Goal: Find specific page/section: Find specific page/section

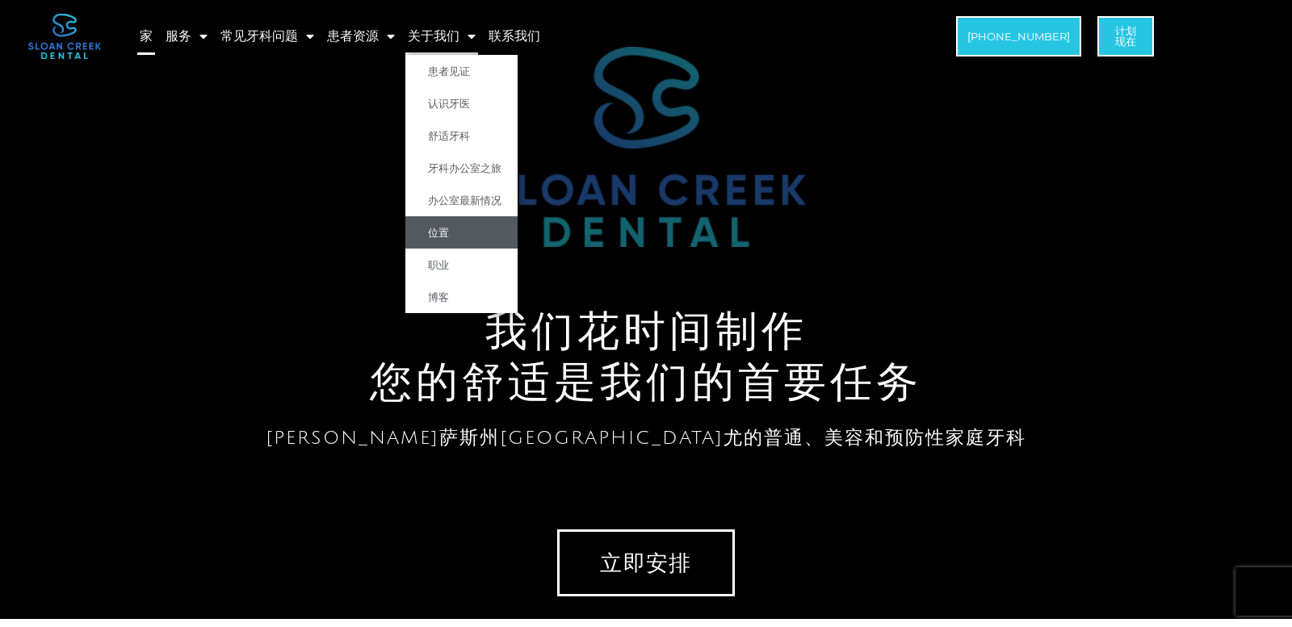
click at [438, 240] on link "位置" at bounding box center [461, 232] width 112 height 32
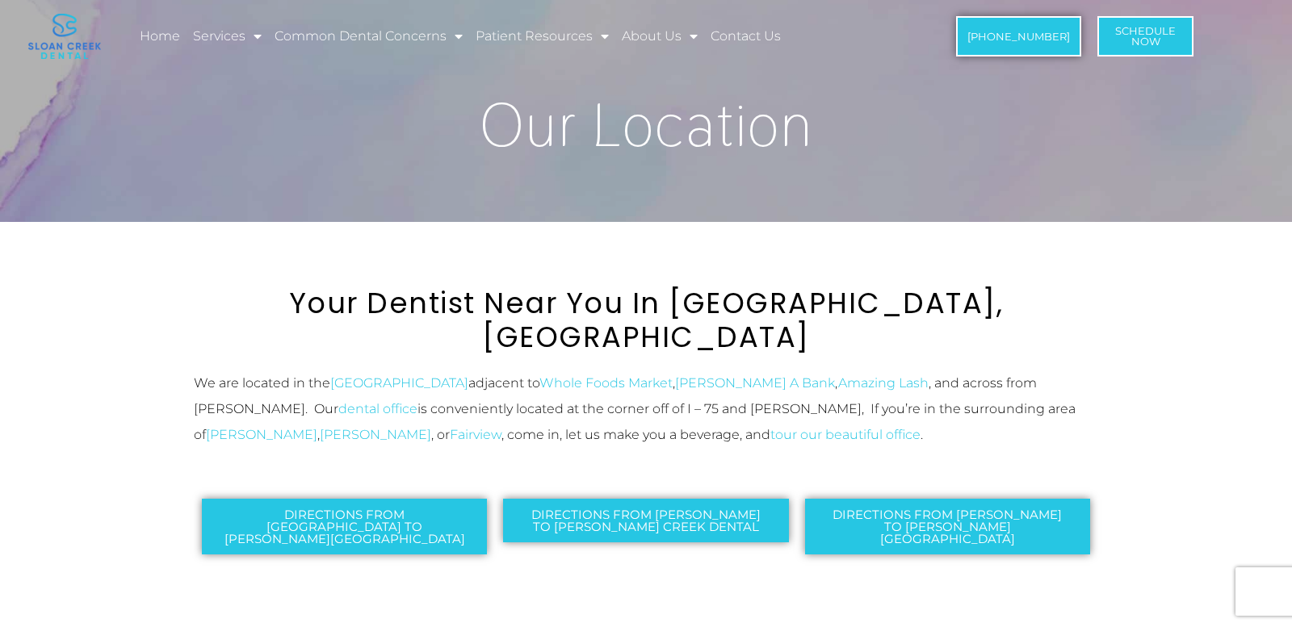
drag, startPoint x: 1156, startPoint y: 0, endPoint x: 908, endPoint y: 179, distance: 306.6
click at [908, 179] on div "Our Location" at bounding box center [646, 101] width 921 height 242
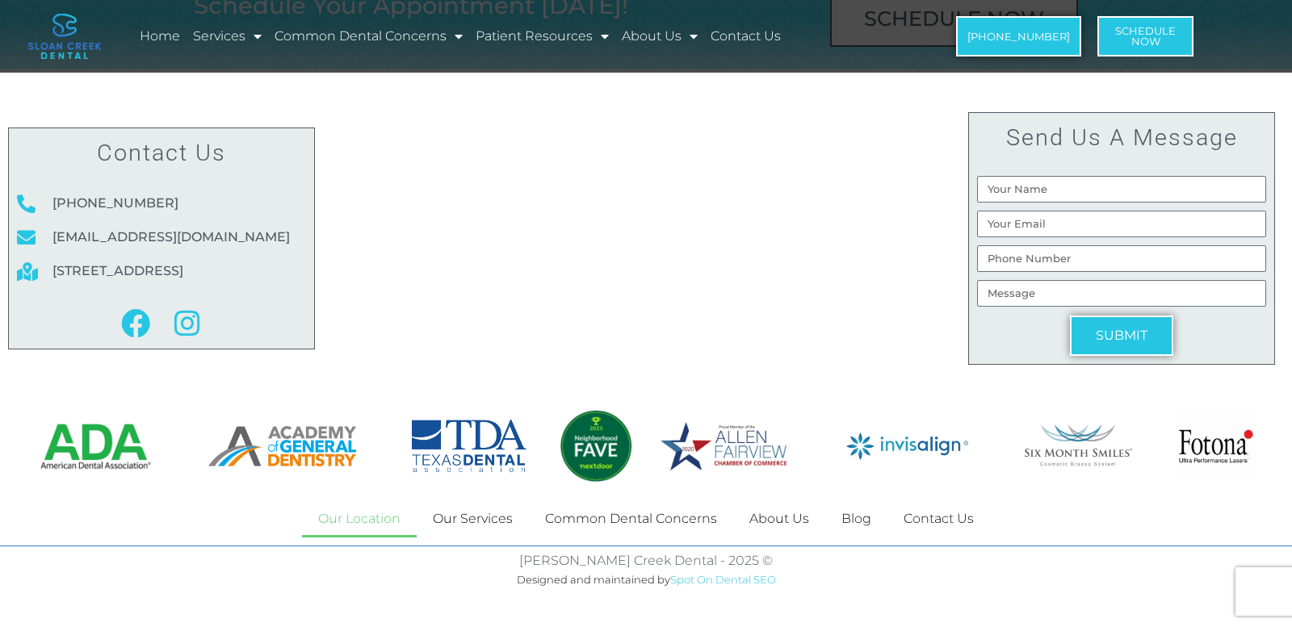
scroll to position [2773, 0]
drag, startPoint x: 55, startPoint y: 258, endPoint x: 95, endPoint y: 282, distance: 46.7
click at [95, 282] on span "[STREET_ADDRESS]" at bounding box center [115, 271] width 135 height 26
click at [115, 284] on span "[STREET_ADDRESS]" at bounding box center [115, 271] width 135 height 26
drag, startPoint x: 44, startPoint y: 252, endPoint x: 93, endPoint y: 279, distance: 55.7
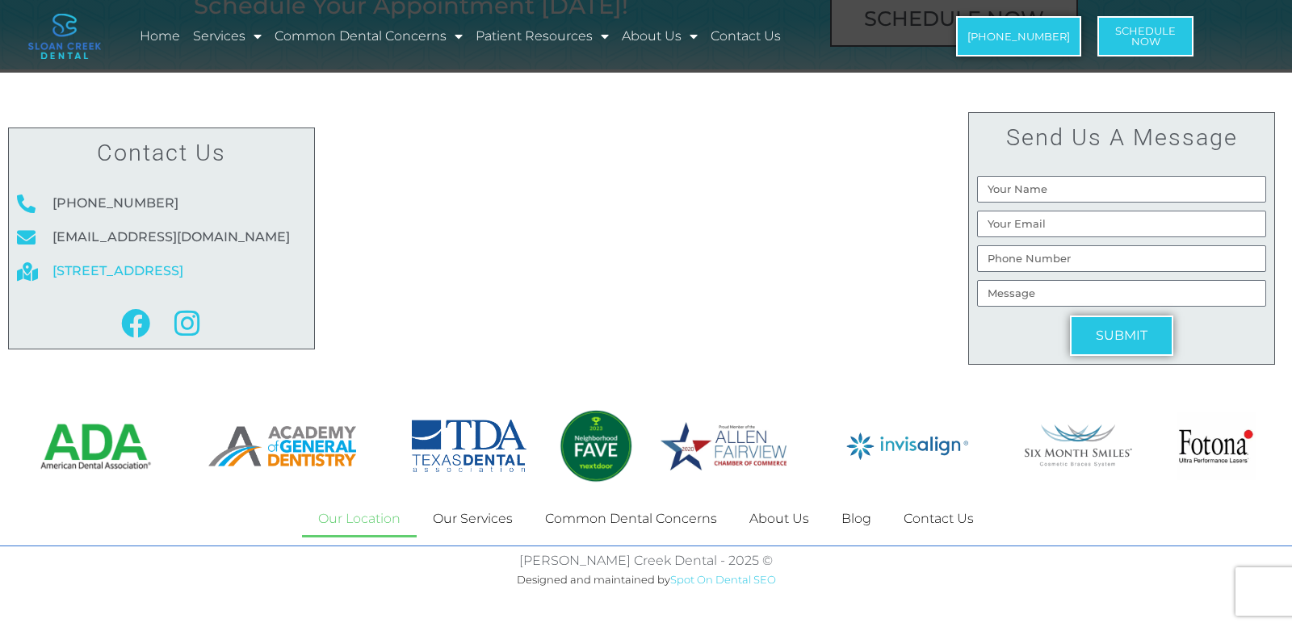
click at [93, 279] on li "[STREET_ADDRESS]" at bounding box center [161, 271] width 289 height 26
copy span "[STREET_ADDRESS]"
